Goal: Task Accomplishment & Management: Manage account settings

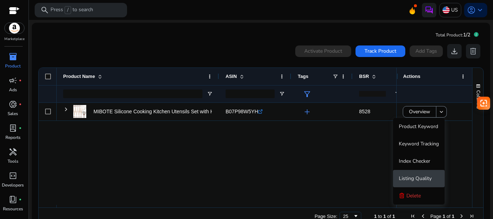
click at [422, 175] on span "Listing Quality" at bounding box center [414, 178] width 33 height 7
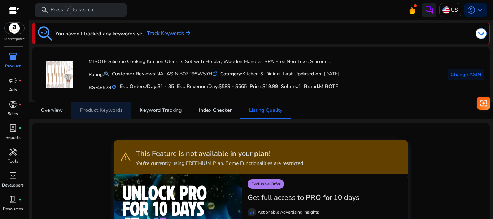
click at [92, 106] on span "Product Keywords" at bounding box center [101, 110] width 43 height 17
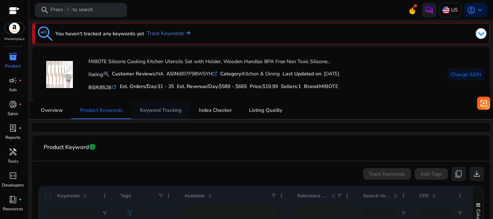
click at [152, 108] on span "Keyword Tracking" at bounding box center [160, 110] width 41 height 5
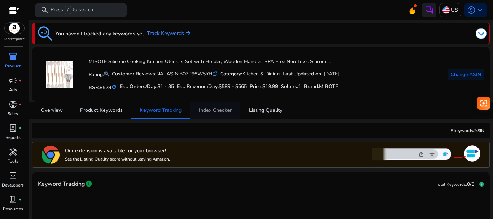
click at [204, 111] on span "Index Checker" at bounding box center [215, 110] width 33 height 5
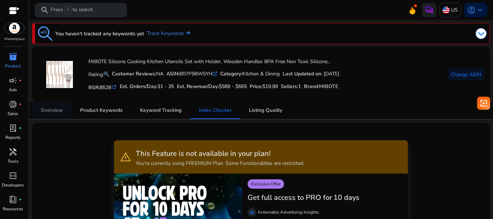
click at [59, 112] on span "Overview" at bounding box center [52, 110] width 22 height 5
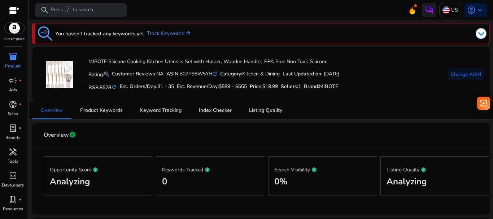
click at [11, 61] on span "inventory_2" at bounding box center [13, 56] width 9 height 9
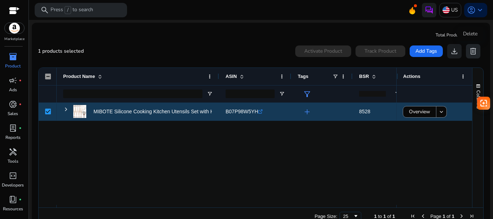
click at [468, 50] on span "delete" at bounding box center [472, 51] width 9 height 9
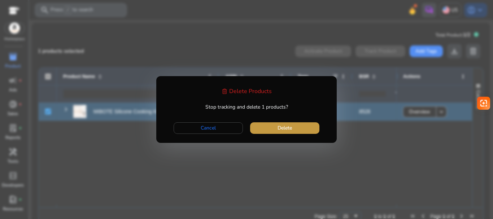
click at [277, 131] on span "button" at bounding box center [284, 127] width 69 height 17
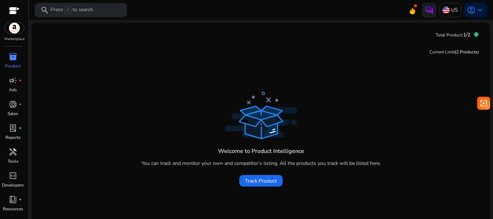
click at [12, 27] on img at bounding box center [14, 28] width 19 height 11
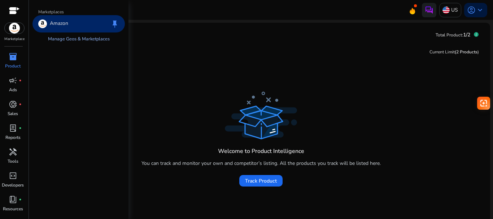
click at [65, 41] on link "Manage Geos & Marketplaces" at bounding box center [78, 38] width 73 height 13
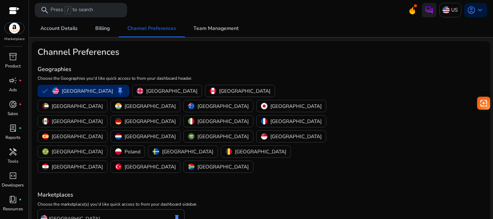
click at [15, 27] on img at bounding box center [14, 28] width 19 height 11
click at [10, 60] on span "inventory_2" at bounding box center [13, 56] width 9 height 9
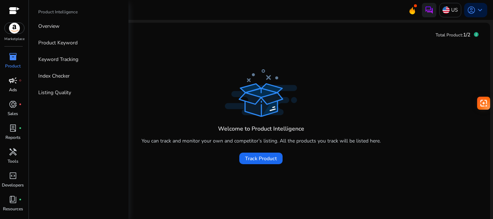
click at [13, 78] on span "campaign" at bounding box center [13, 80] width 9 height 9
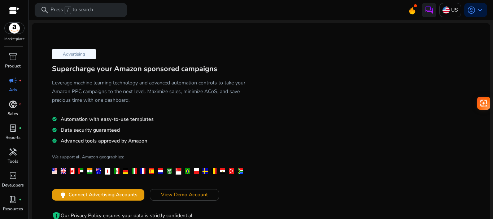
click at [15, 110] on div "donut_small fiber_manual_record" at bounding box center [13, 104] width 20 height 12
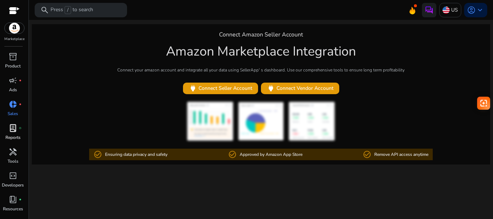
click at [13, 141] on link "lab_profile fiber_manual_record Reports" at bounding box center [13, 134] width 26 height 24
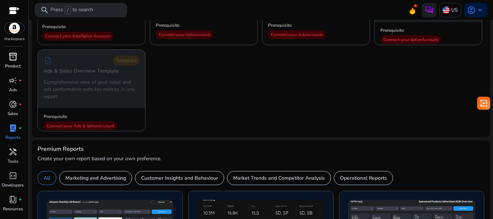
click at [18, 62] on link "inventory_2 Product" at bounding box center [13, 63] width 26 height 24
